Goal: Task Accomplishment & Management: Manage account settings

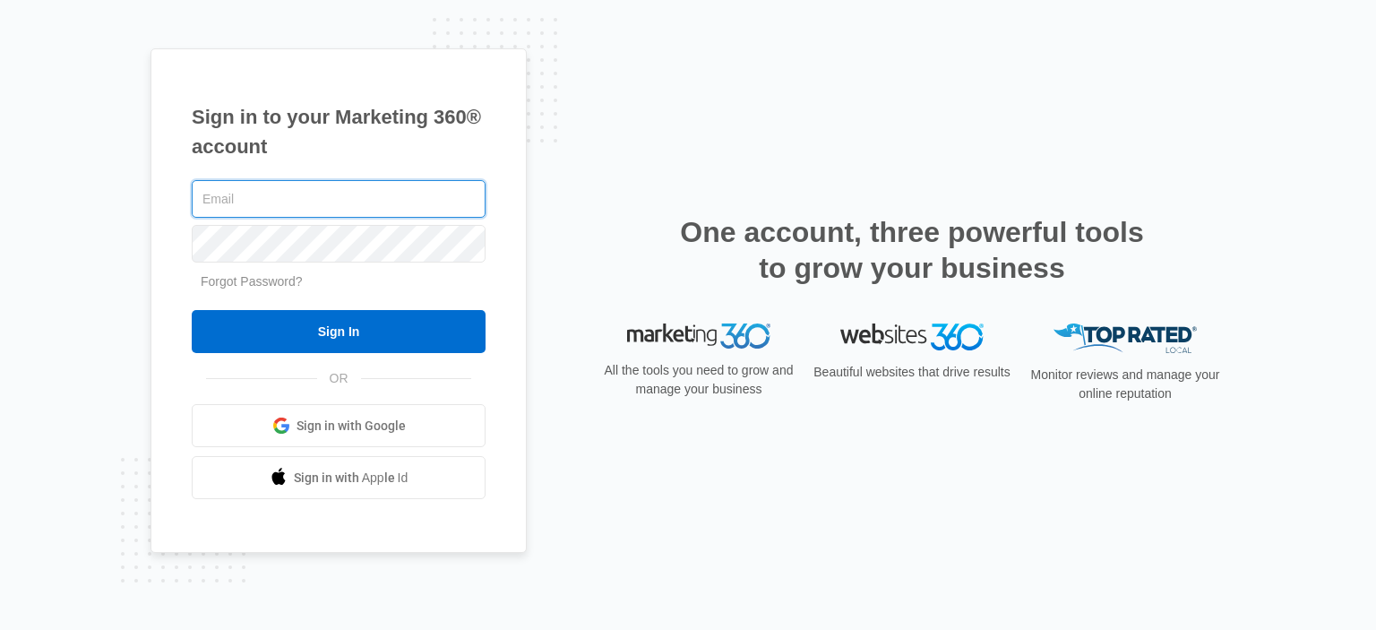
type input "[EMAIL_ADDRESS][DOMAIN_NAME]"
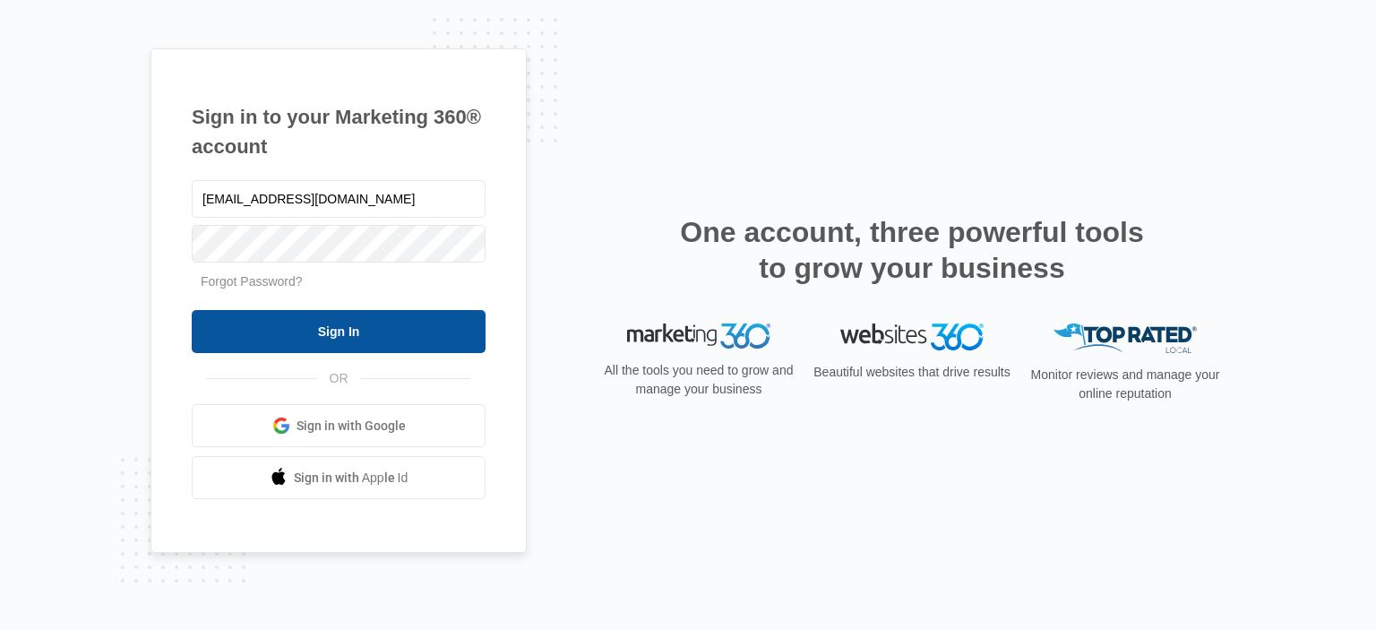
click at [400, 324] on input "Sign In" at bounding box center [339, 331] width 294 height 43
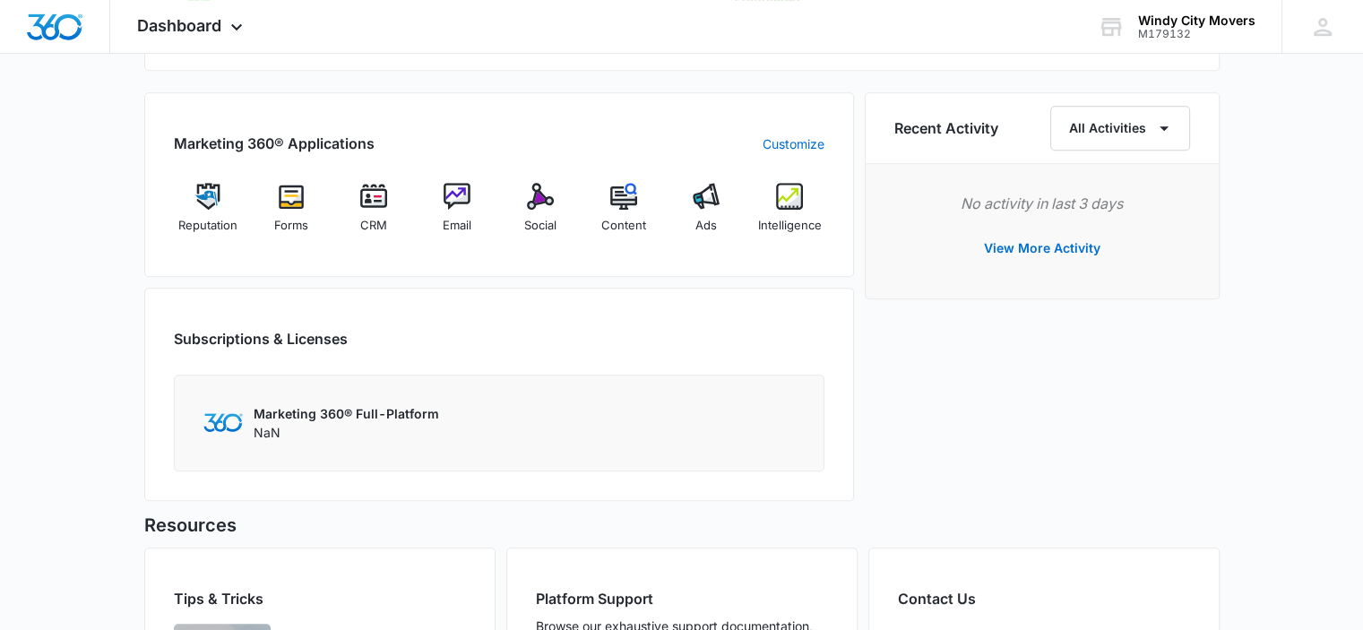
scroll to position [985, 0]
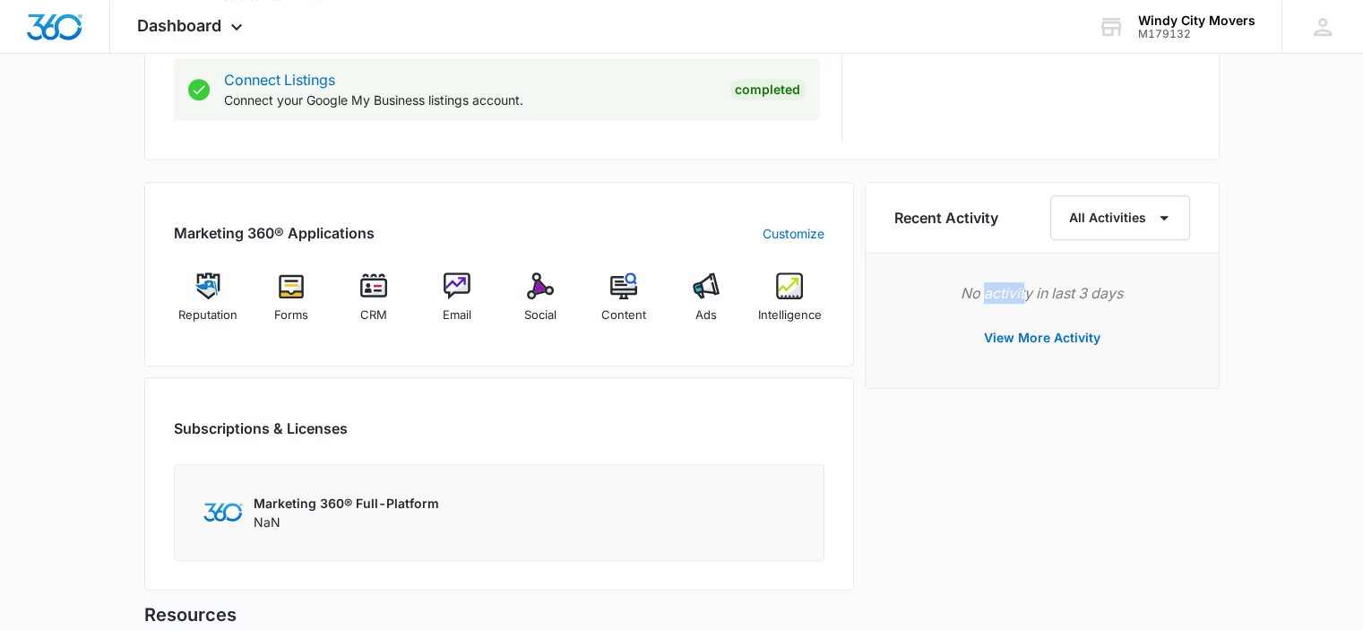
drag, startPoint x: 991, startPoint y: 300, endPoint x: 1071, endPoint y: 297, distance: 79.8
click at [1056, 297] on p "No activity in last 3 days" at bounding box center [1042, 292] width 296 height 21
click at [1071, 297] on p "No activity in last 3 days" at bounding box center [1042, 292] width 296 height 21
click at [202, 296] on img at bounding box center [207, 285] width 27 height 27
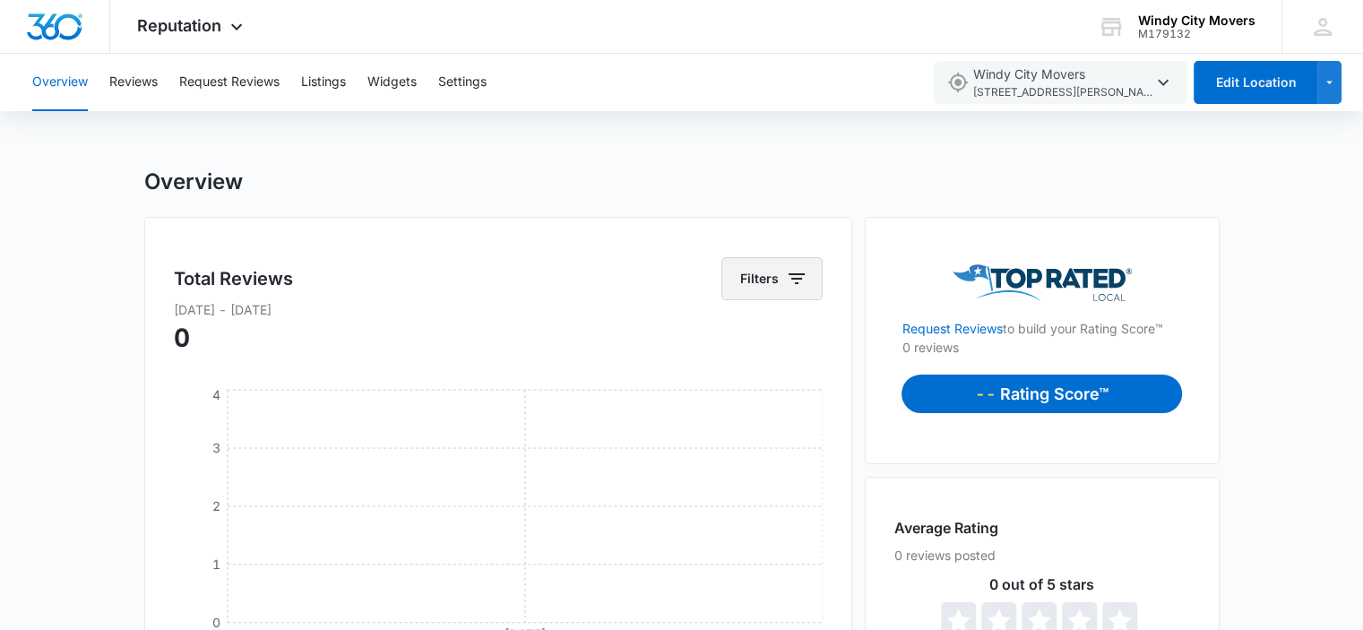
click at [788, 277] on icon "button" at bounding box center [796, 278] width 21 height 21
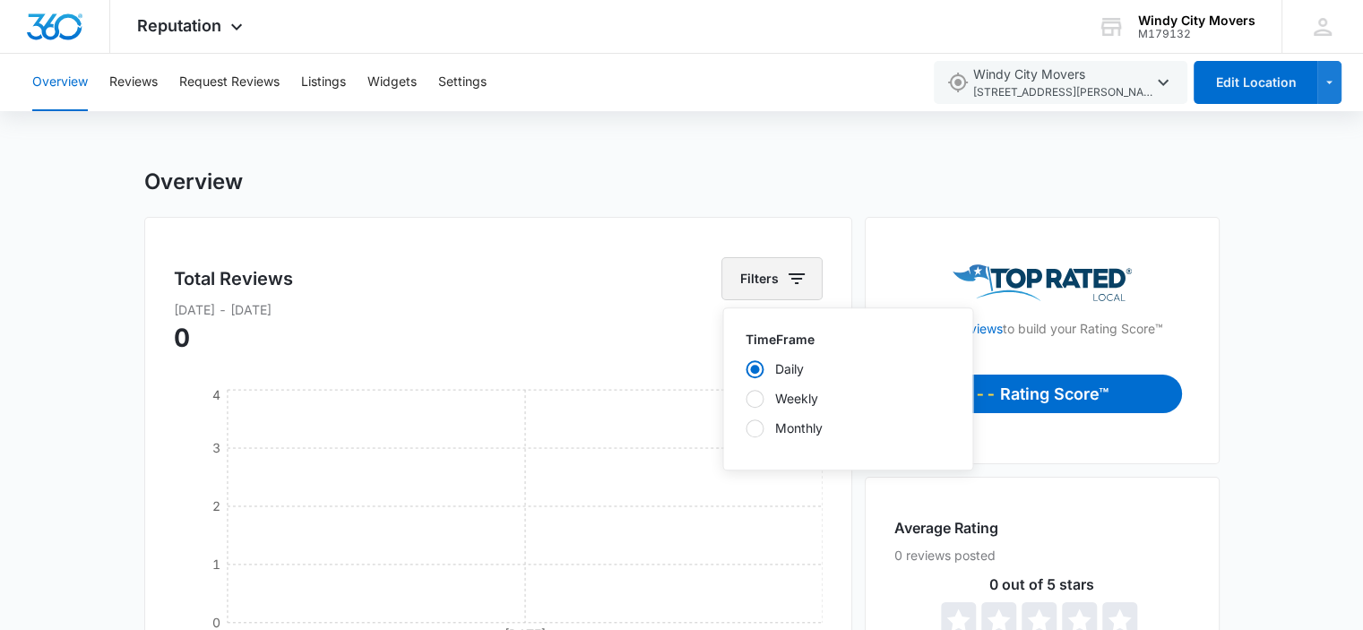
click at [787, 277] on icon "button" at bounding box center [796, 278] width 21 height 21
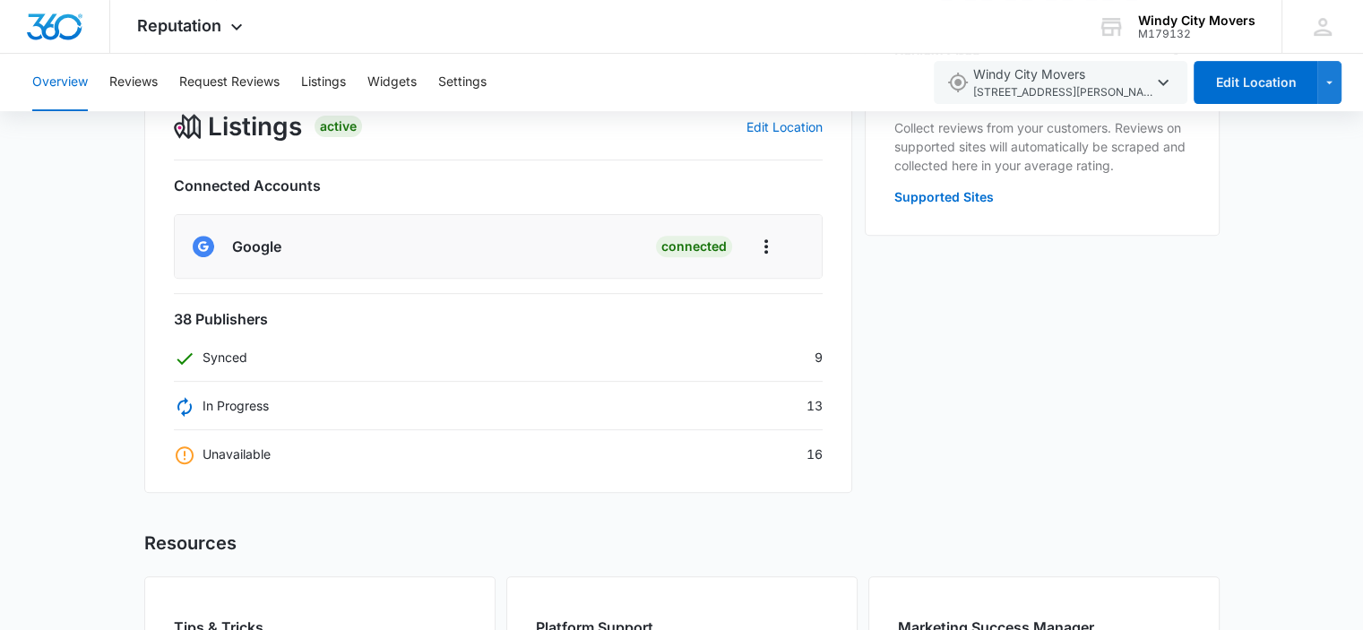
scroll to position [717, 0]
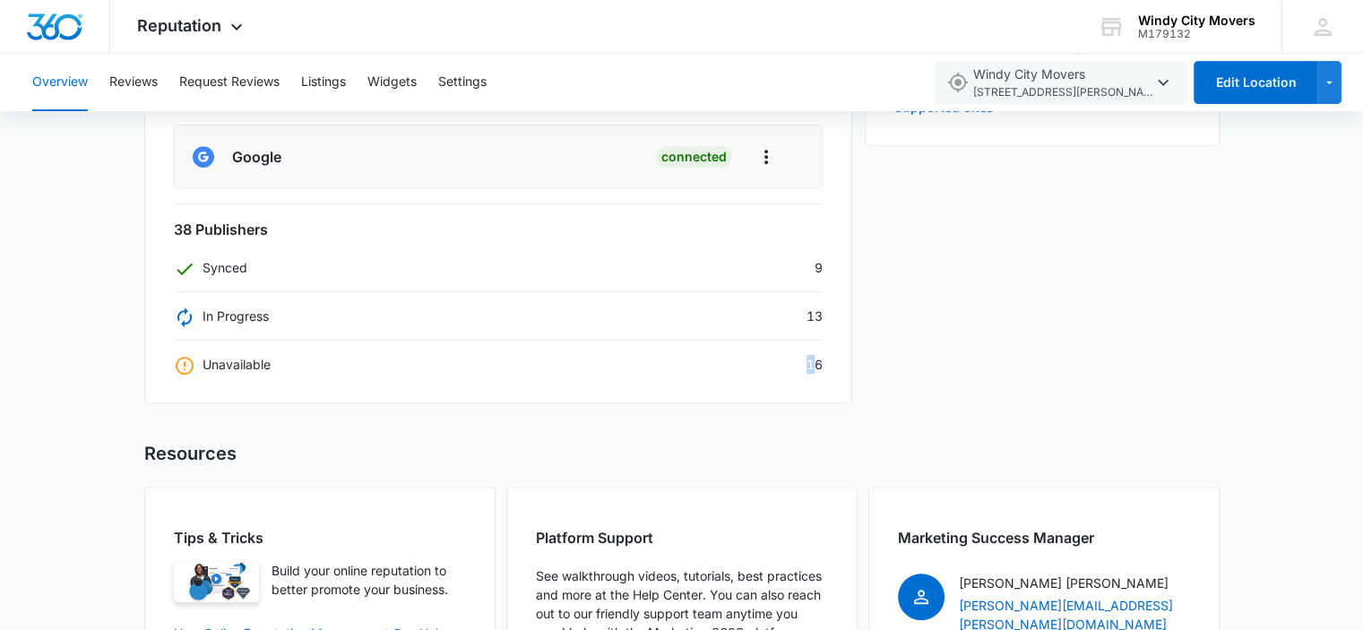
drag, startPoint x: 814, startPoint y: 360, endPoint x: 801, endPoint y: 360, distance: 13.4
click at [801, 360] on div "Unavailable 16" at bounding box center [498, 364] width 649 height 19
drag, startPoint x: 239, startPoint y: 357, endPoint x: 228, endPoint y: 357, distance: 11.7
click at [228, 357] on p "Unavailable" at bounding box center [222, 364] width 97 height 19
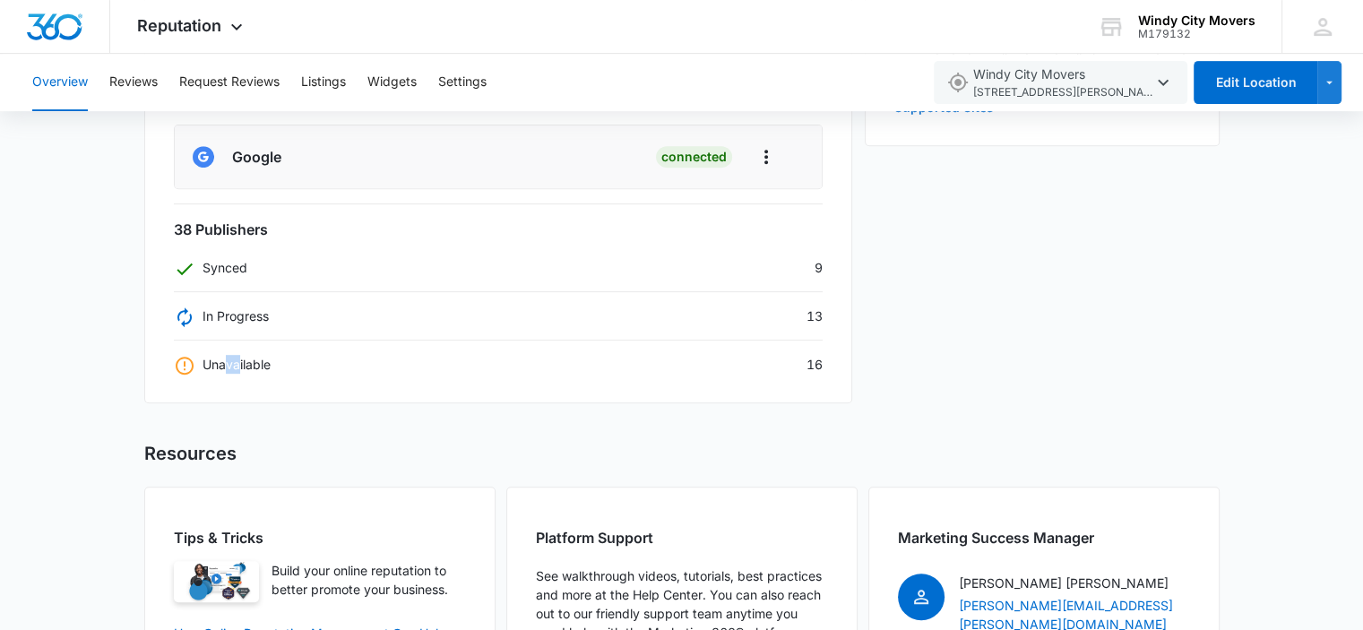
click at [224, 361] on p "Unavailable" at bounding box center [222, 364] width 97 height 19
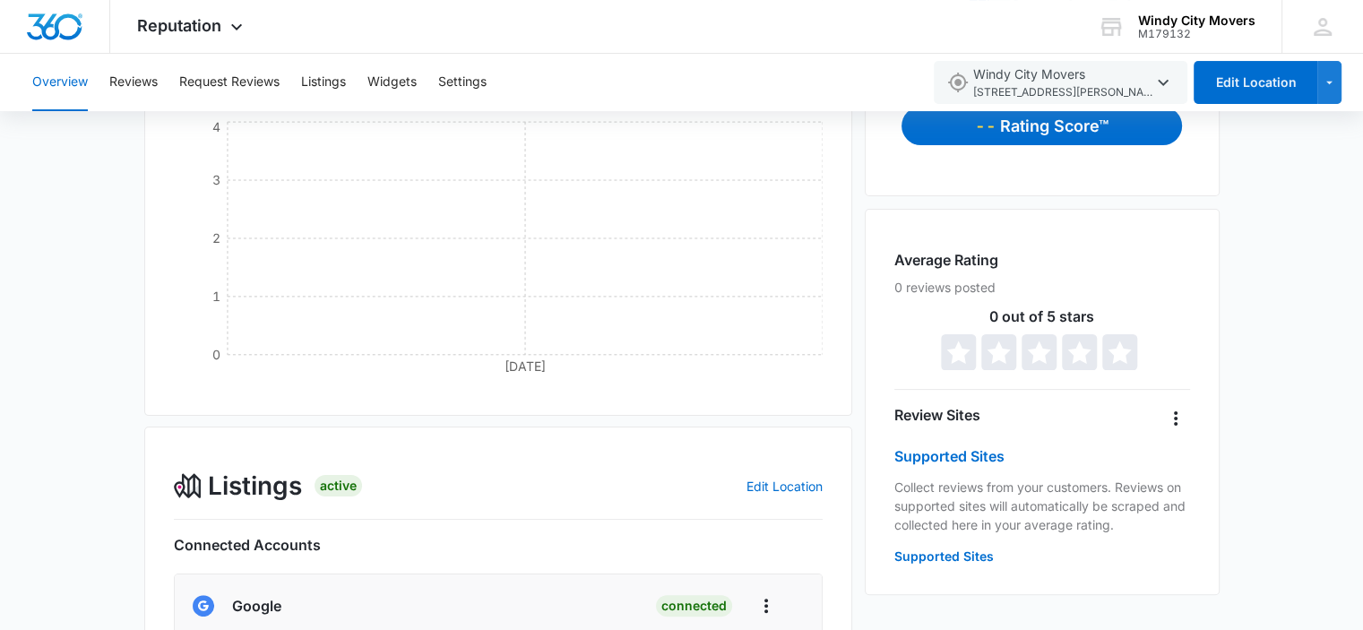
scroll to position [0, 0]
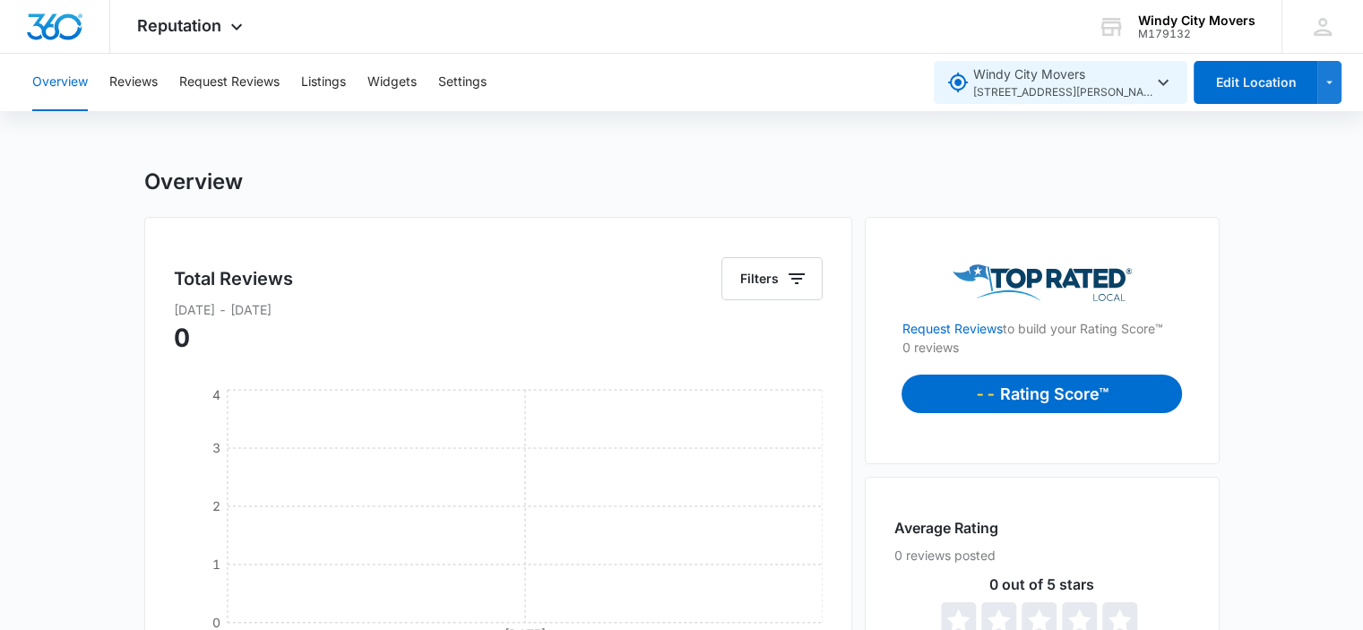
click at [1165, 79] on icon "button" at bounding box center [1162, 82] width 21 height 21
click at [1164, 75] on icon "button" at bounding box center [1162, 82] width 21 height 21
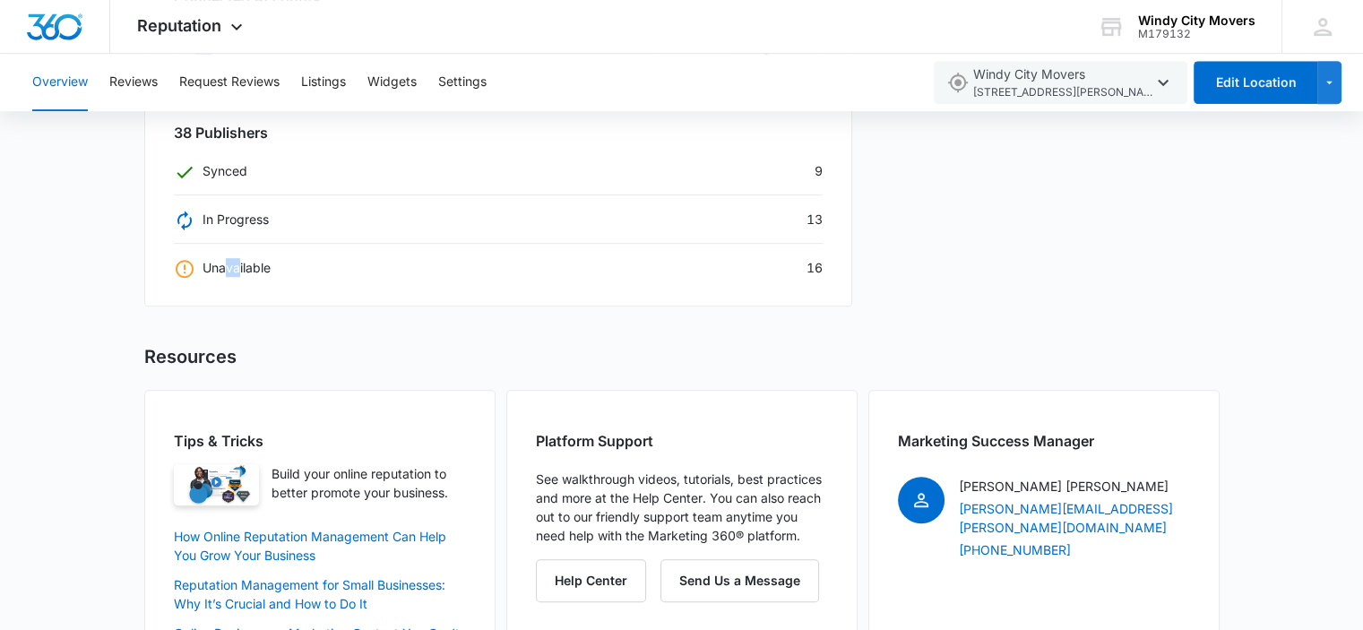
scroll to position [716, 0]
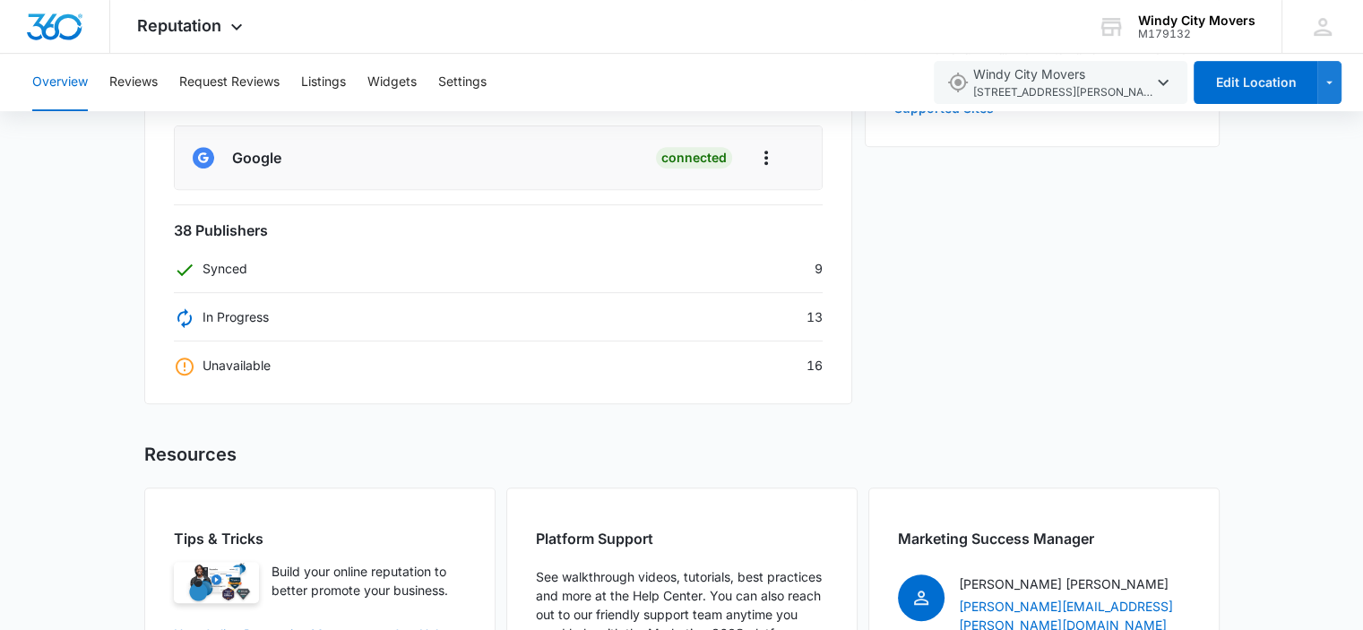
click at [814, 366] on div "Unavailable 16" at bounding box center [498, 365] width 649 height 19
click at [813, 366] on div "Unavailable 16" at bounding box center [498, 365] width 649 height 19
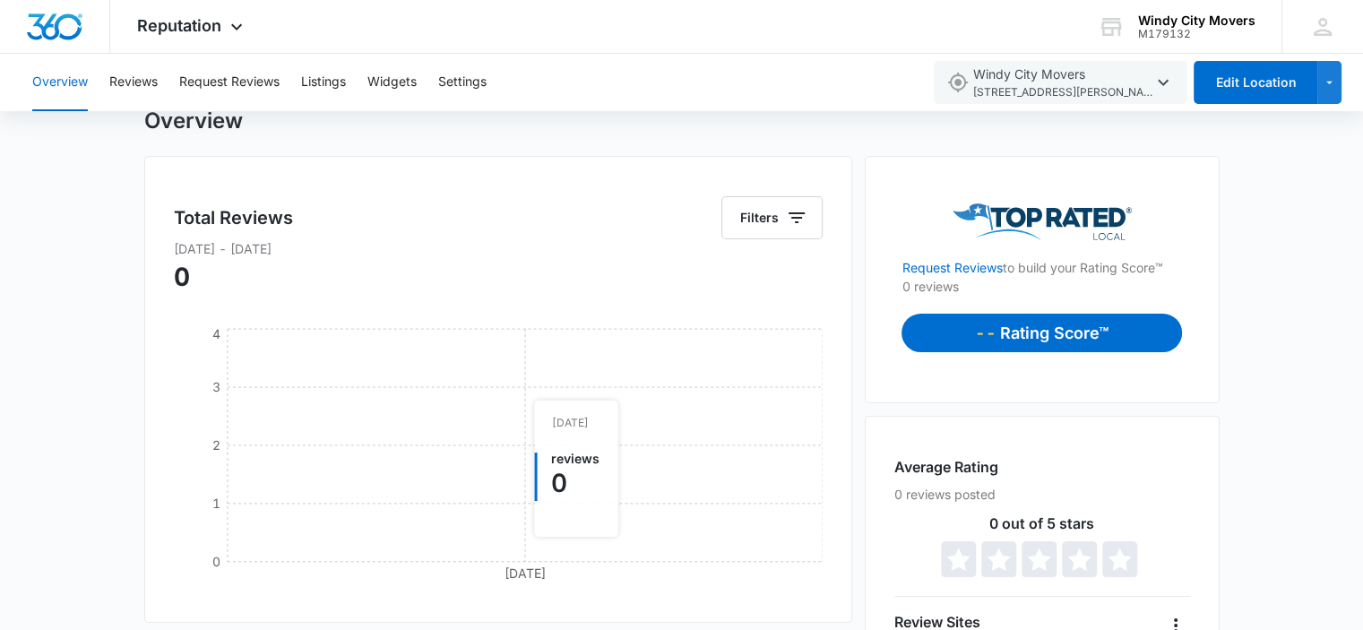
scroll to position [0, 0]
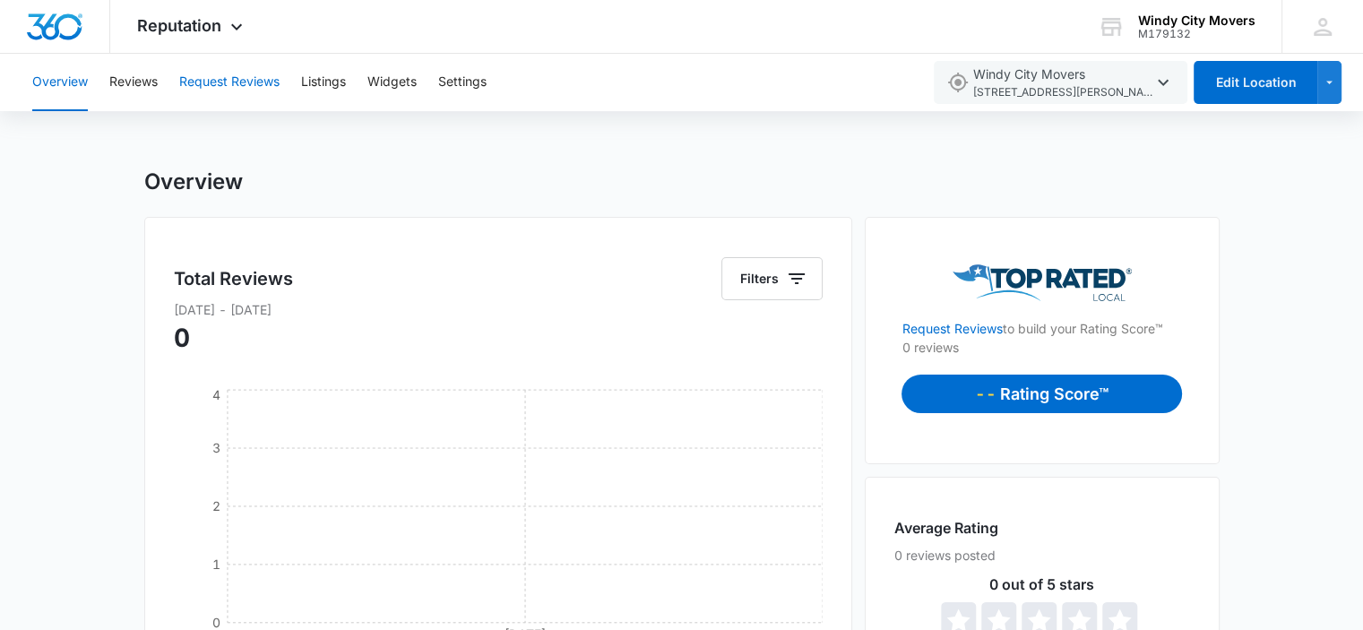
click at [195, 82] on button "Request Reviews" at bounding box center [229, 82] width 100 height 57
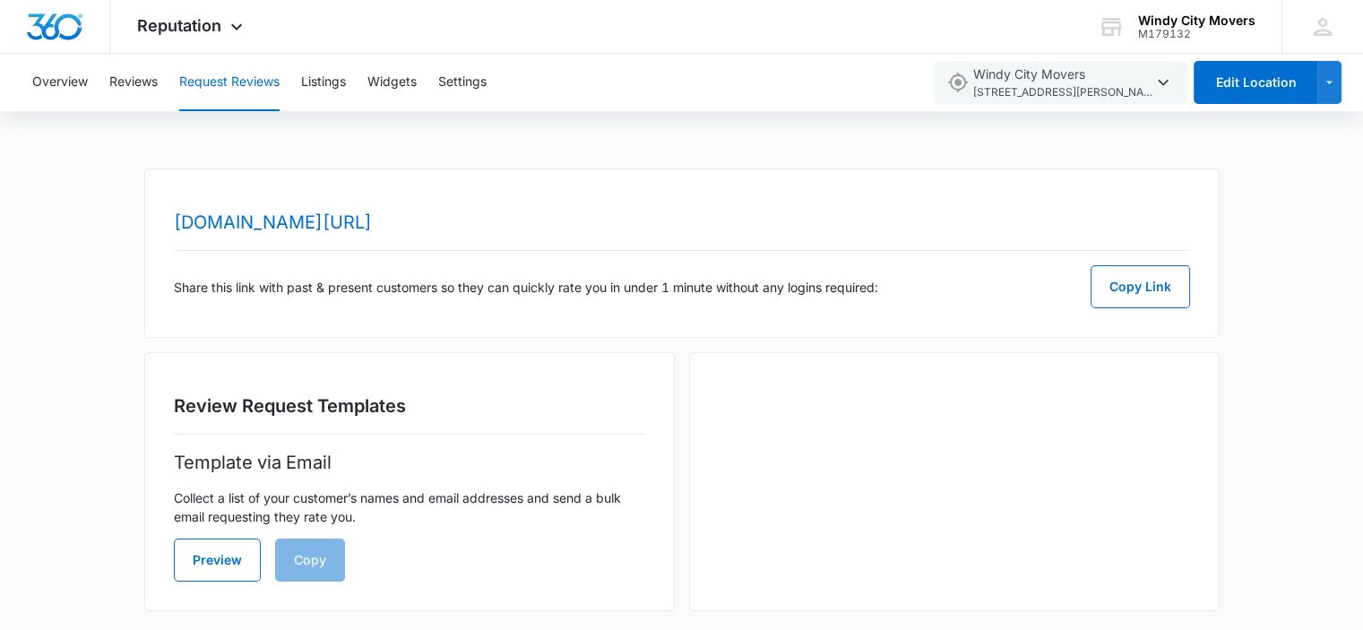
scroll to position [1, 0]
click at [226, 546] on button "Preview" at bounding box center [217, 558] width 87 height 43
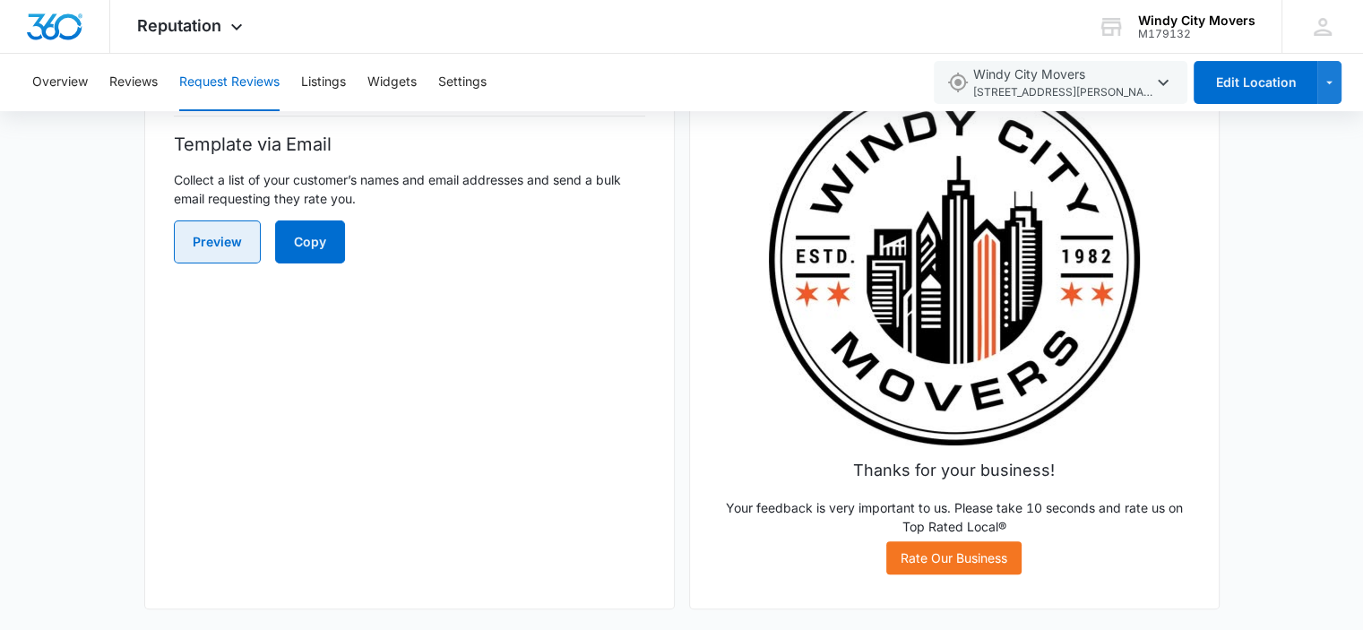
scroll to position [0, 0]
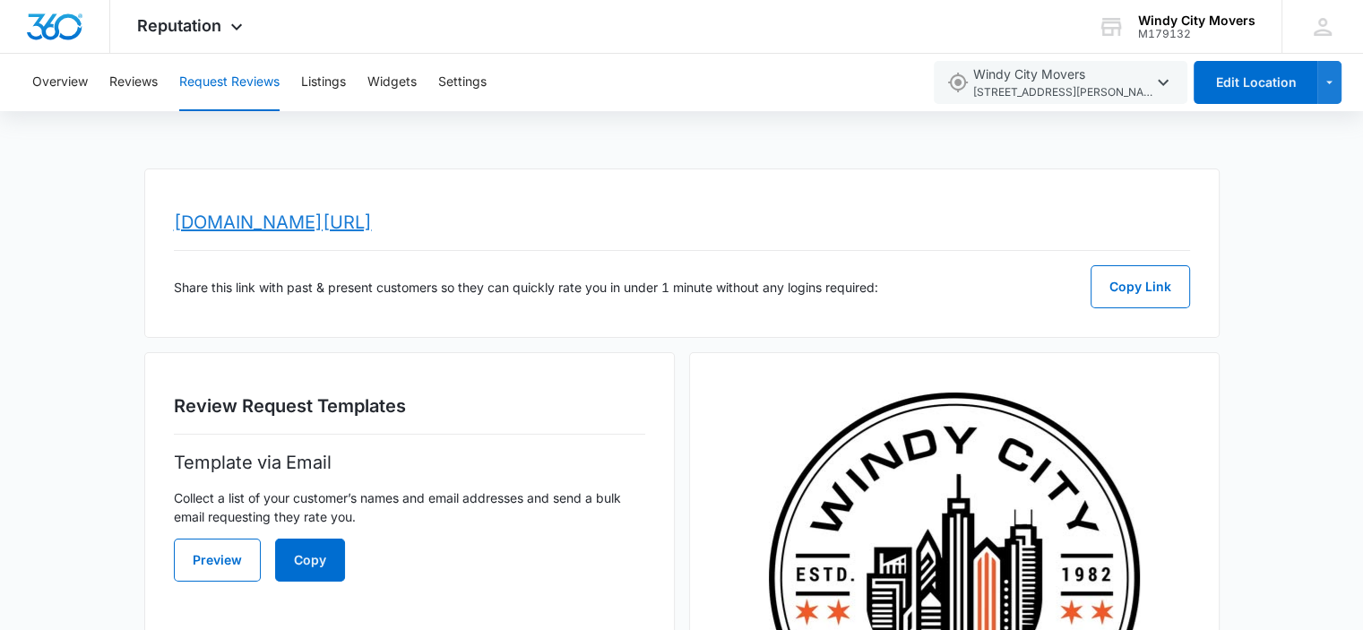
click at [372, 224] on link "[DOMAIN_NAME][URL]" at bounding box center [273, 221] width 198 height 21
click at [237, 86] on button "Request Reviews" at bounding box center [229, 82] width 100 height 57
click at [147, 89] on button "Reviews" at bounding box center [133, 82] width 48 height 57
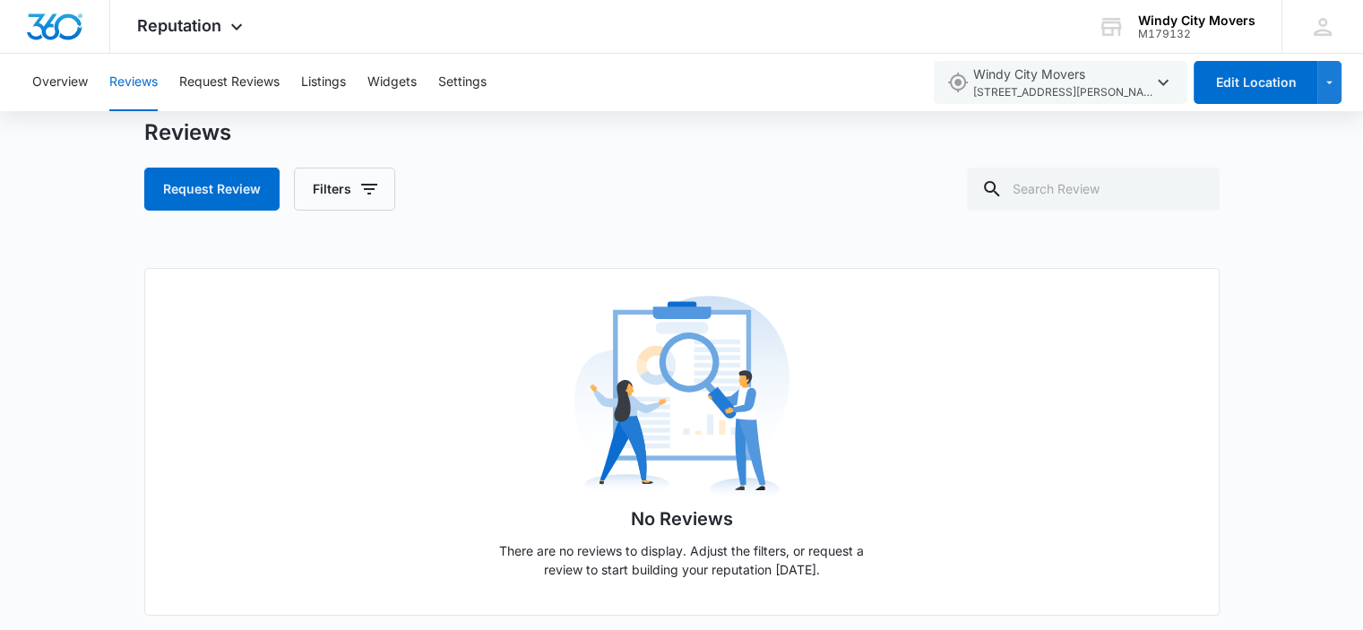
scroll to position [70, 0]
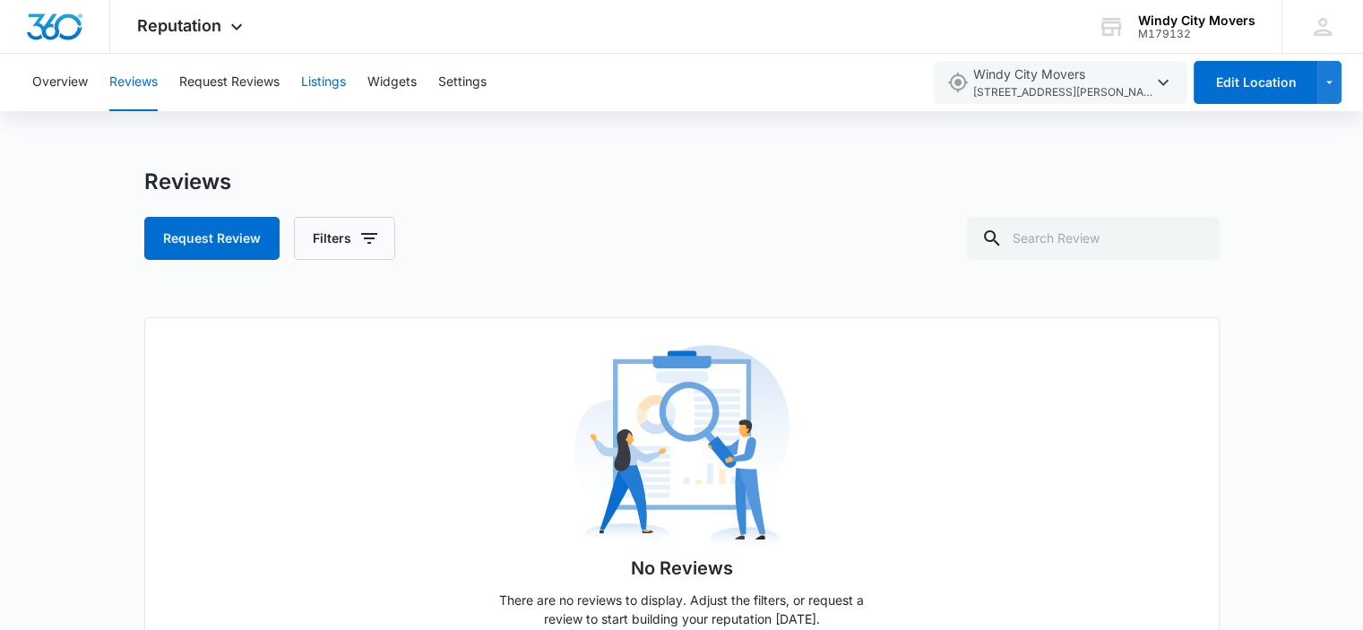
click at [330, 85] on button "Listings" at bounding box center [323, 82] width 45 height 57
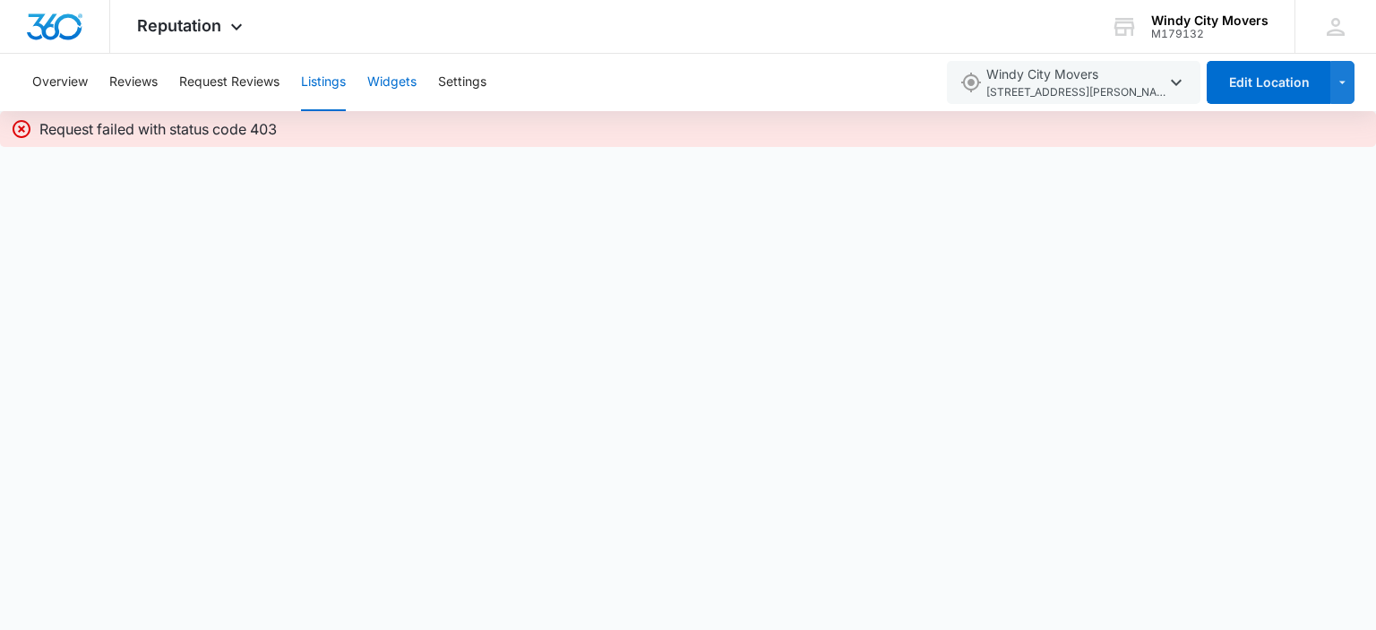
click at [388, 87] on button "Widgets" at bounding box center [391, 82] width 49 height 57
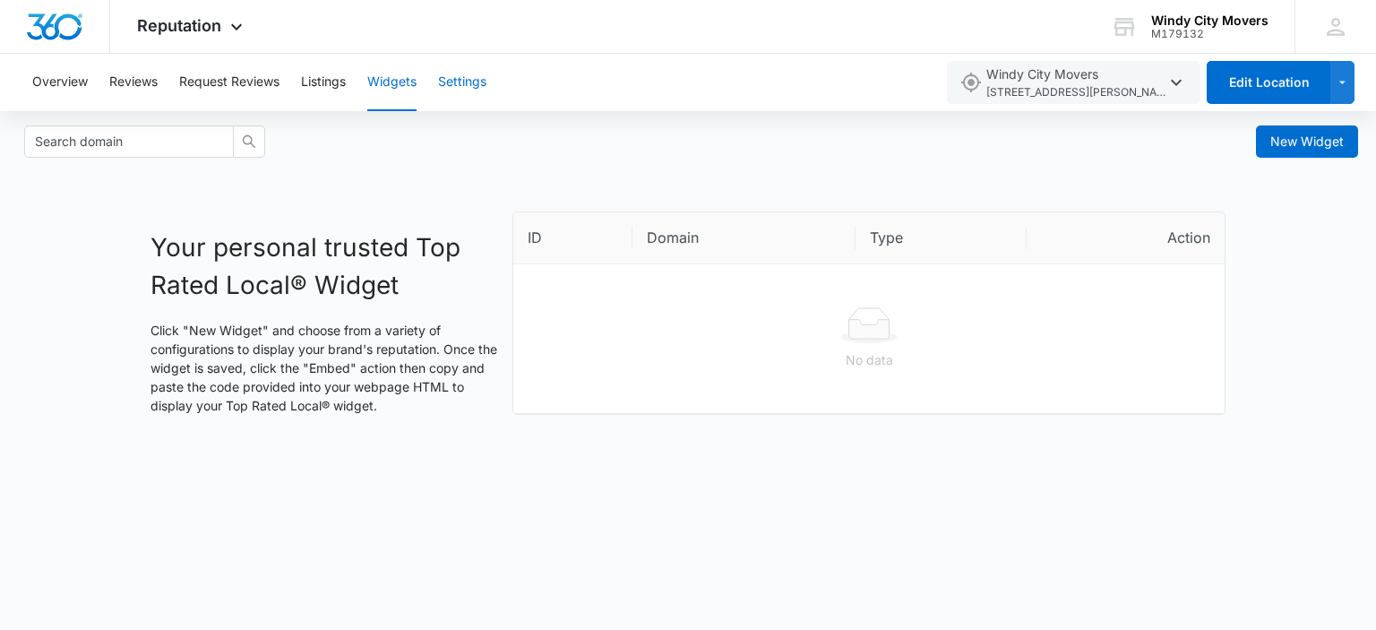
click at [465, 79] on button "Settings" at bounding box center [462, 82] width 48 height 57
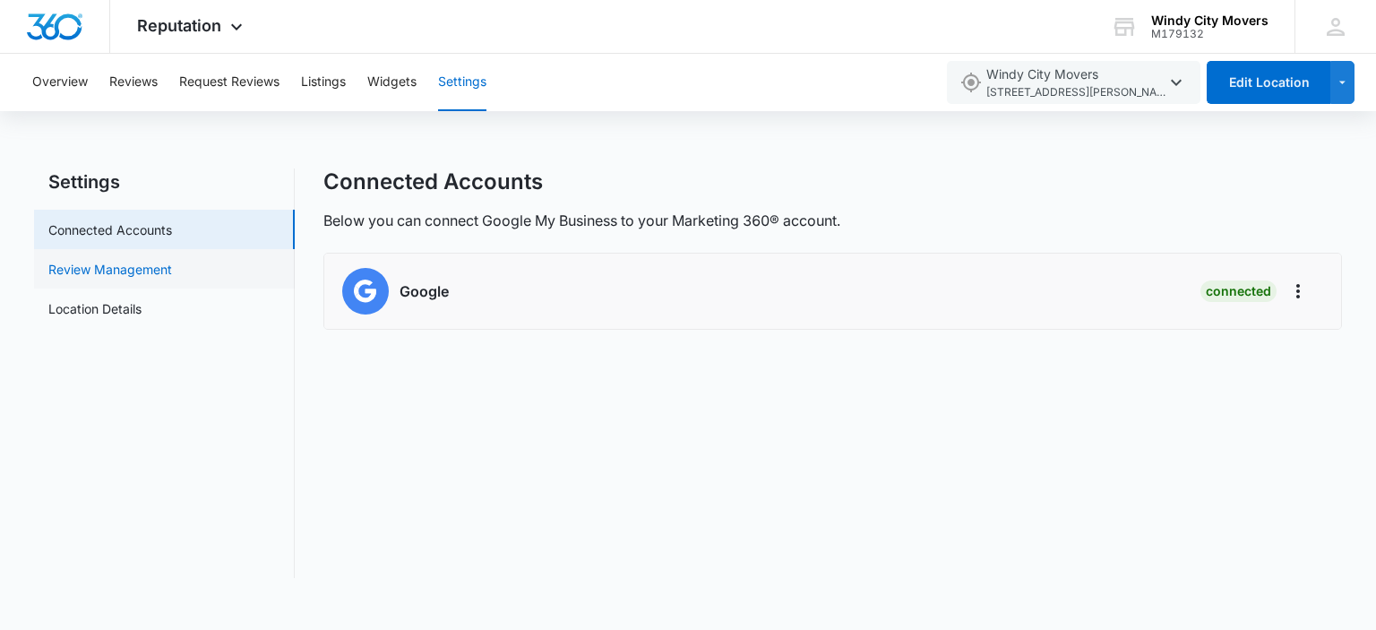
click at [172, 267] on link "Review Management" at bounding box center [110, 269] width 124 height 19
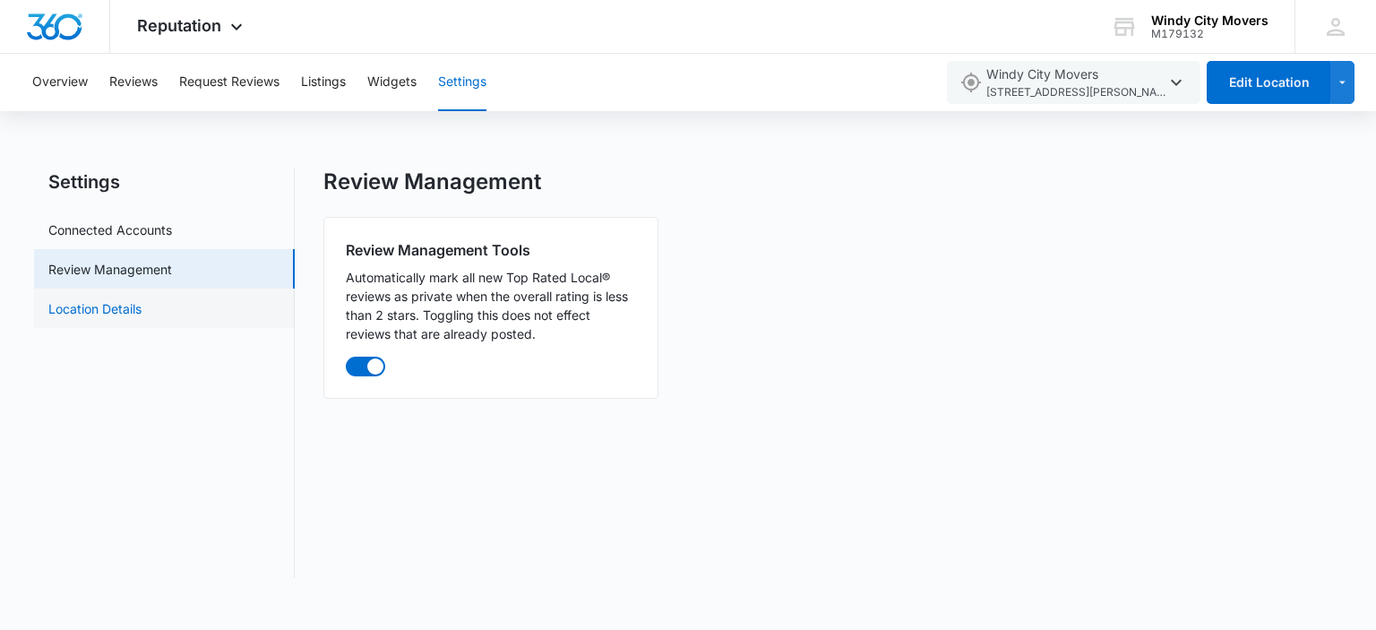
click at [142, 309] on link "Location Details" at bounding box center [94, 308] width 93 height 19
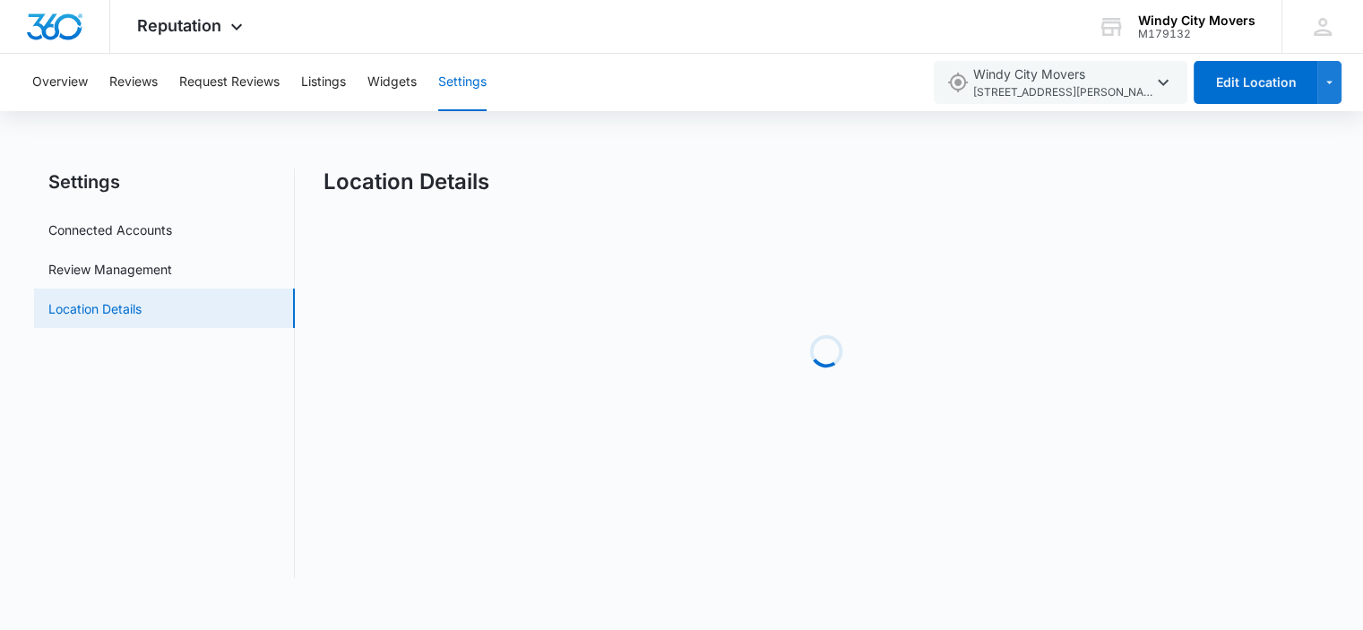
select select "Illinois"
select select "1982"
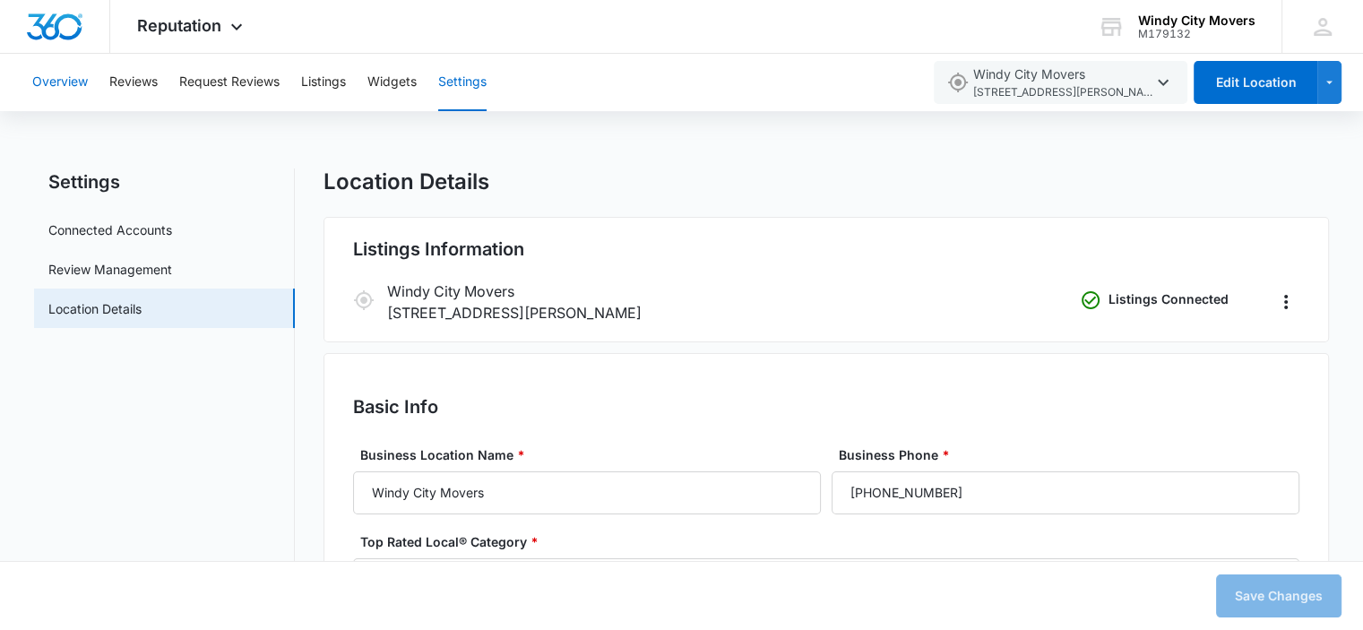
click at [80, 85] on button "Overview" at bounding box center [60, 82] width 56 height 57
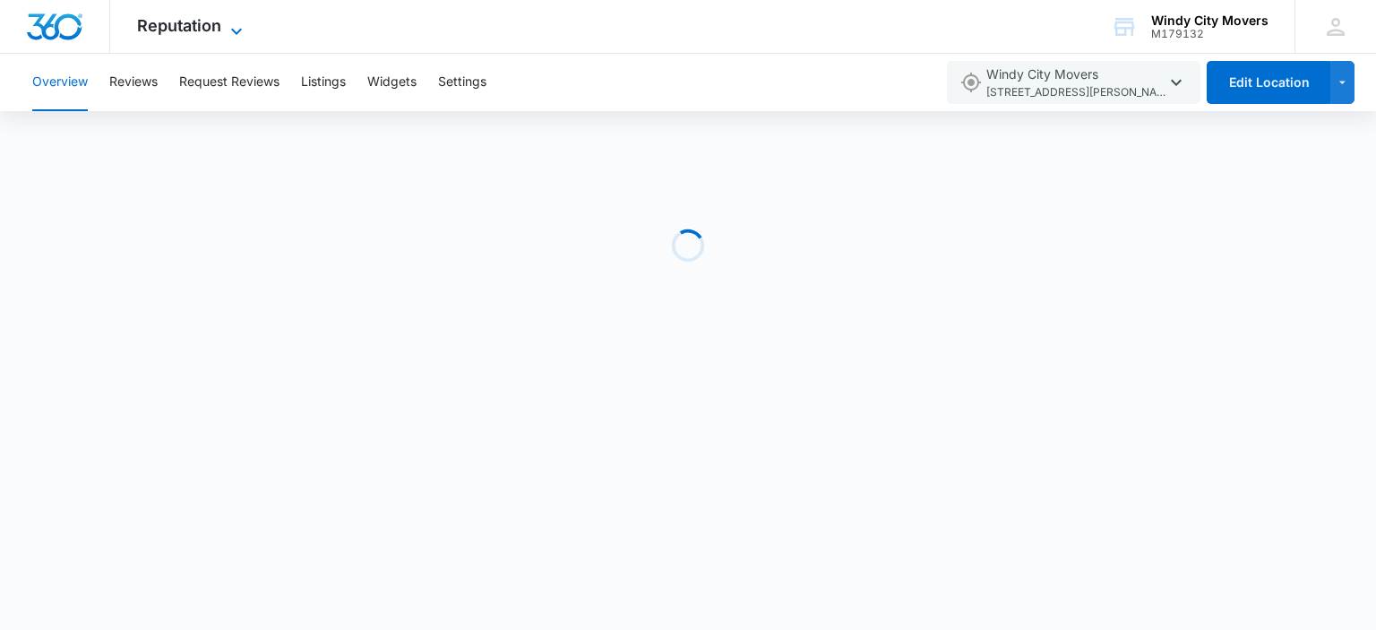
click at [236, 32] on icon at bounding box center [236, 31] width 11 height 6
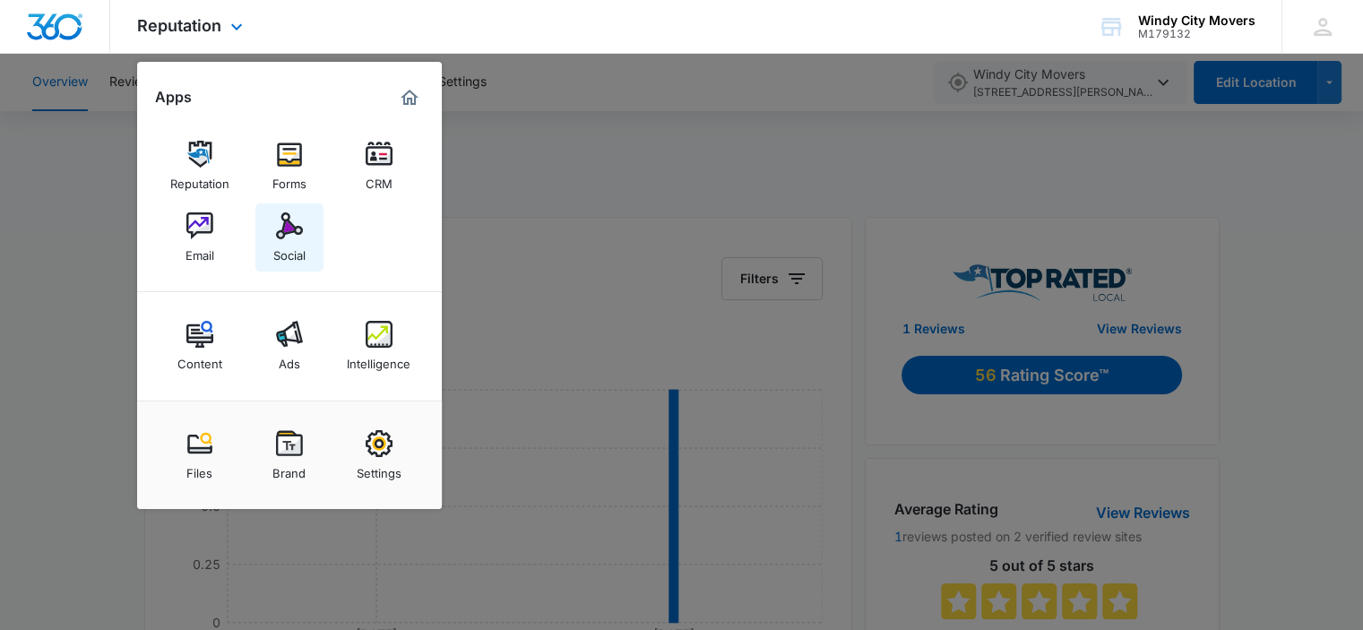
click at [287, 222] on img at bounding box center [289, 225] width 27 height 27
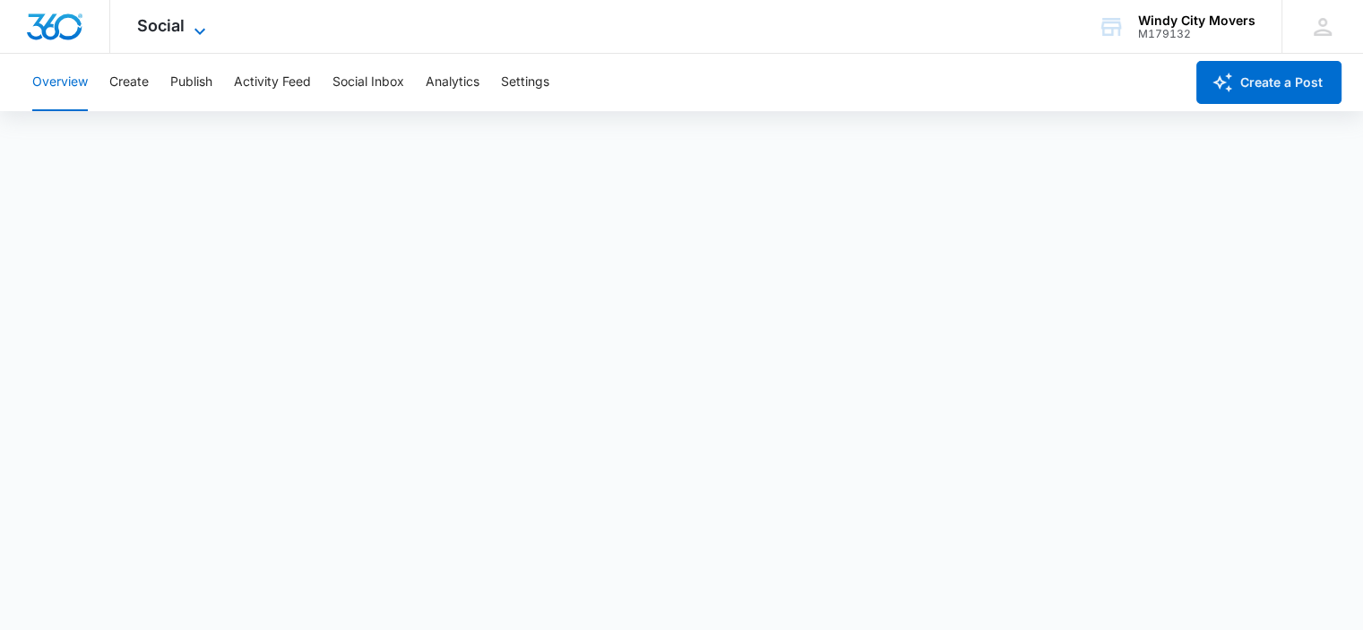
click at [183, 22] on div "Social Apps Reputation Forms CRM Email Social Content Ads Intelligence Files Br…" at bounding box center [173, 26] width 127 height 53
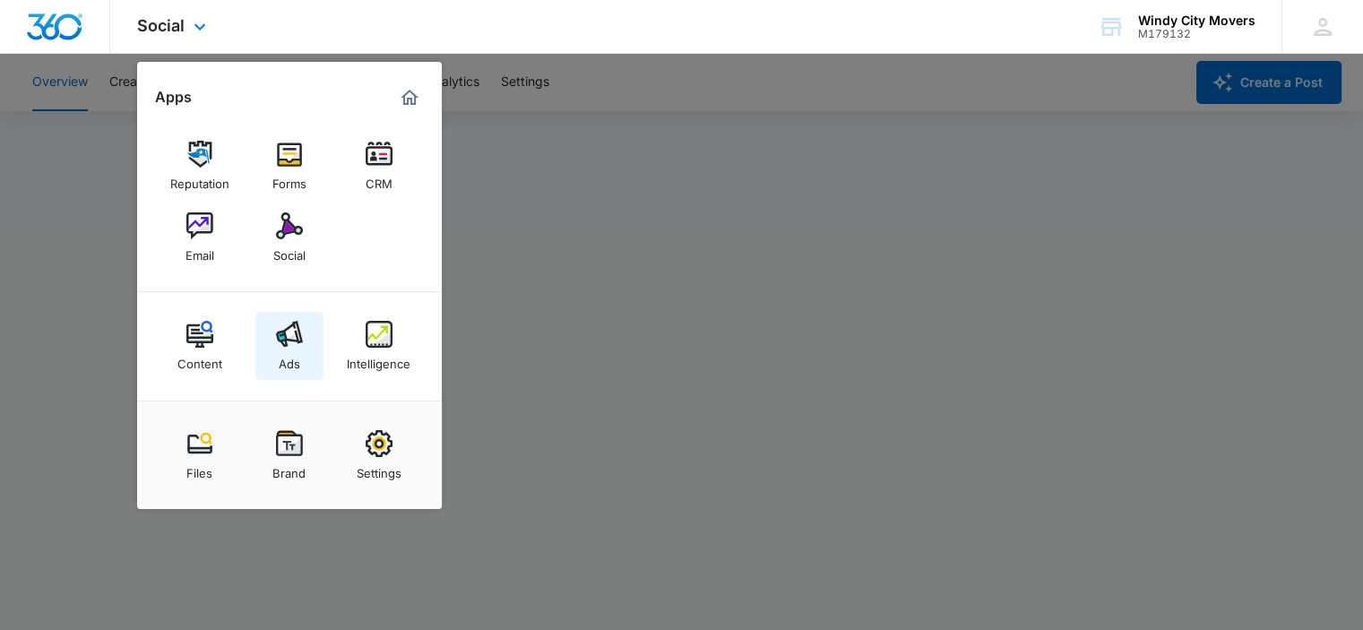
click at [293, 347] on img at bounding box center [289, 334] width 27 height 27
